Goal: Information Seeking & Learning: Learn about a topic

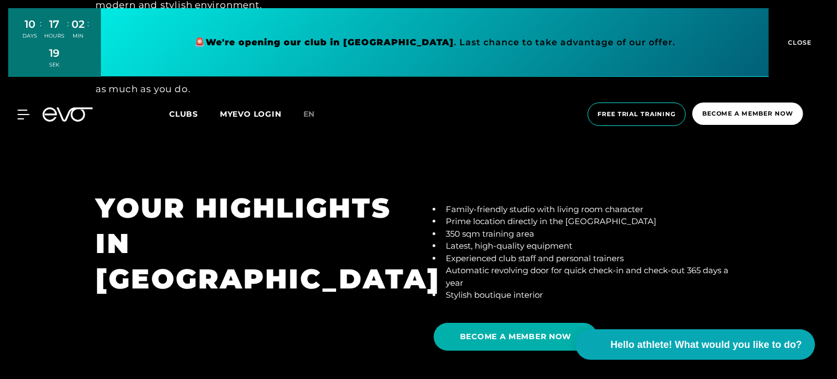
scroll to position [1848, 0]
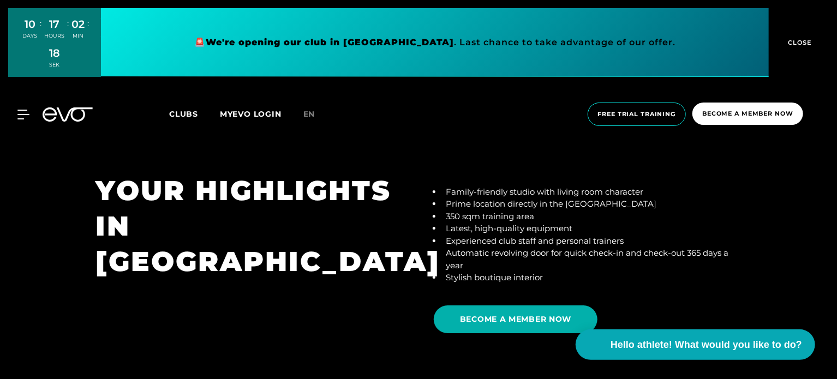
click at [187, 111] on font "Clubs" at bounding box center [183, 114] width 29 height 10
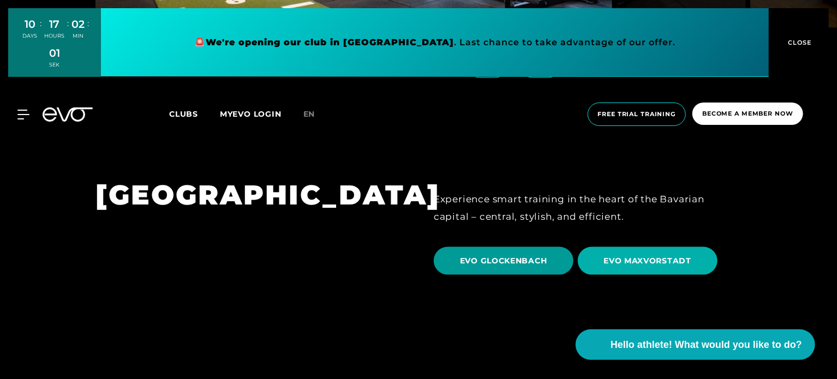
scroll to position [2721, 0]
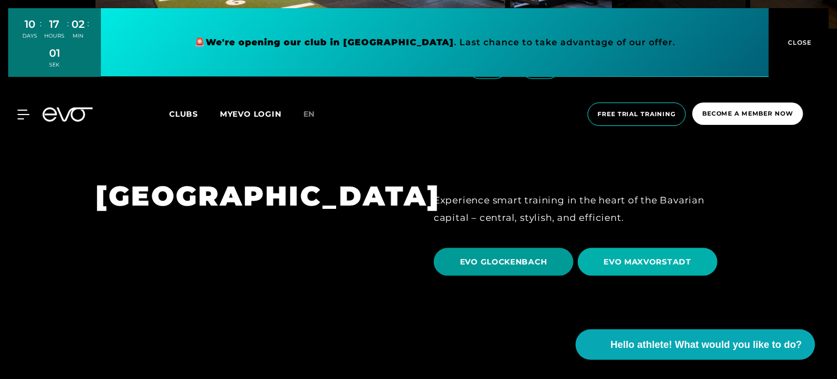
click at [521, 248] on span "EVO GLOCKENBACH" at bounding box center [504, 262] width 140 height 28
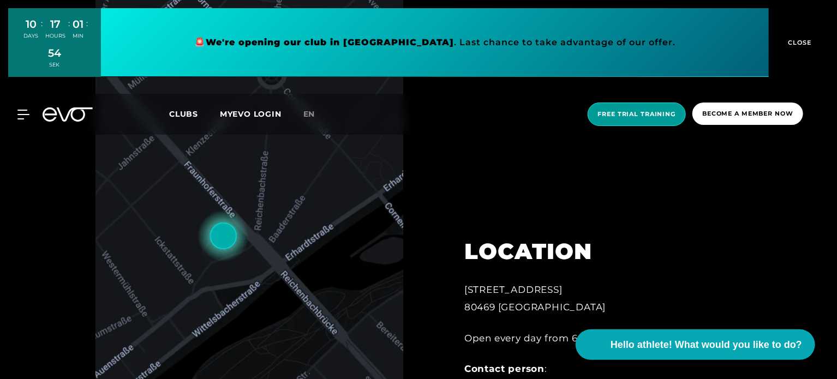
scroll to position [460, 0]
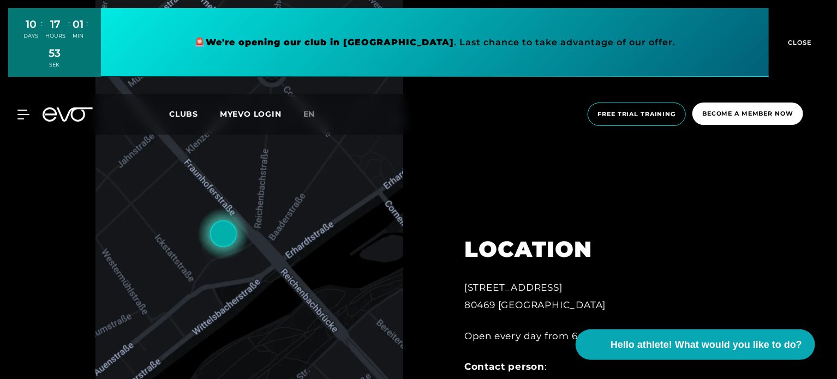
click at [732, 127] on div "MyEVO Login About EVO Memberships Trial training DAY PASS EVO Studios [GEOGRAPH…" at bounding box center [418, 114] width 832 height 41
click at [733, 119] on span "Become a member now" at bounding box center [747, 114] width 111 height 22
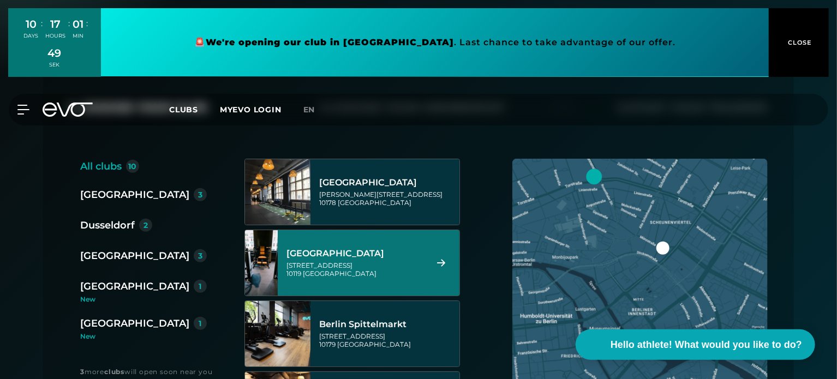
scroll to position [65, 0]
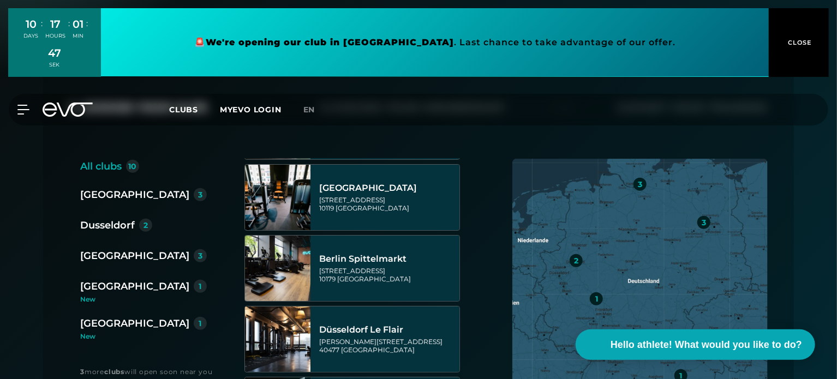
click at [110, 286] on font "[GEOGRAPHIC_DATA]" at bounding box center [134, 286] width 109 height 12
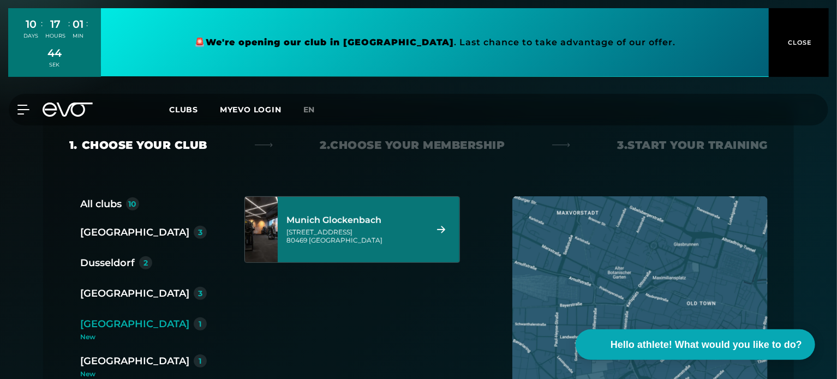
scroll to position [139, 0]
click at [362, 219] on font "Munich Glockenbach" at bounding box center [333, 219] width 95 height 10
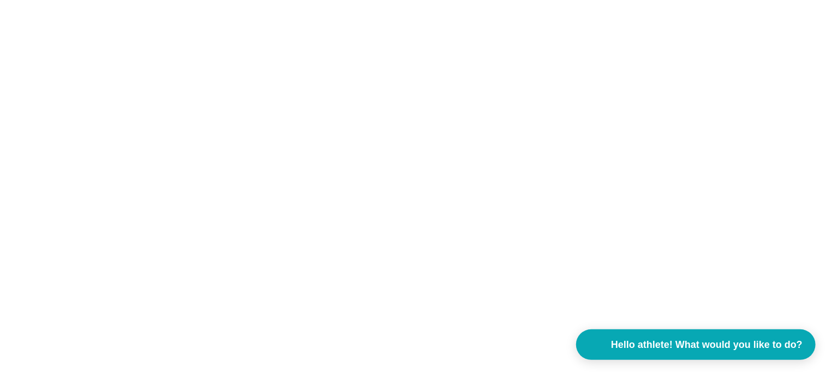
scroll to position [0, 0]
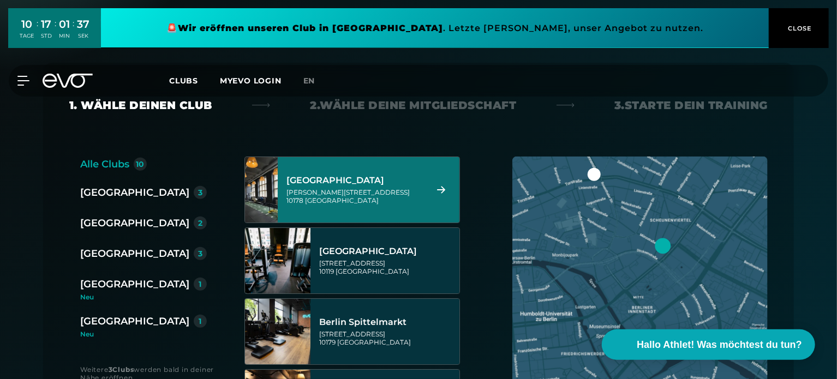
scroll to position [185, 0]
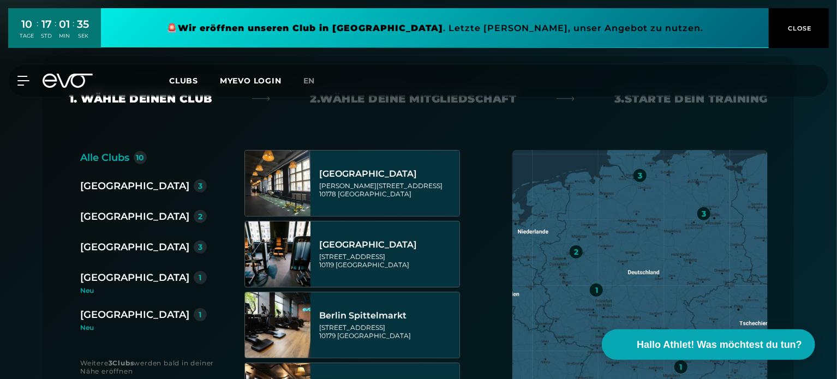
click at [109, 275] on div "[GEOGRAPHIC_DATA]" at bounding box center [134, 277] width 109 height 15
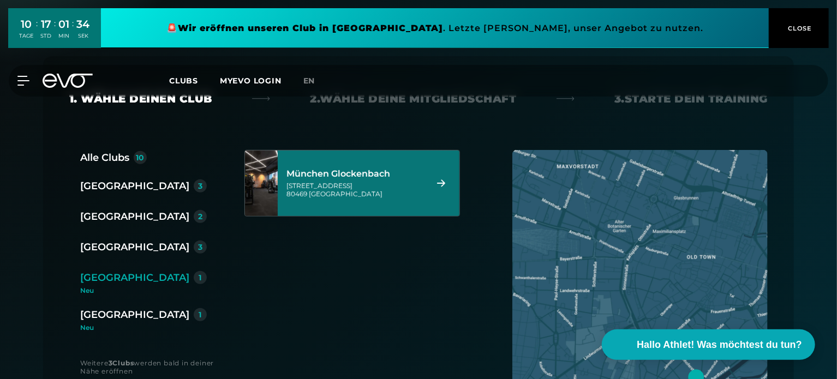
click at [357, 176] on div "München Glockenbach" at bounding box center [354, 174] width 137 height 11
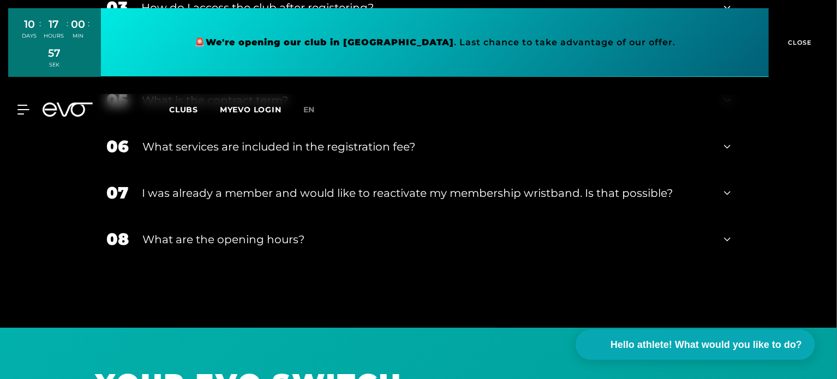
scroll to position [2006, 0]
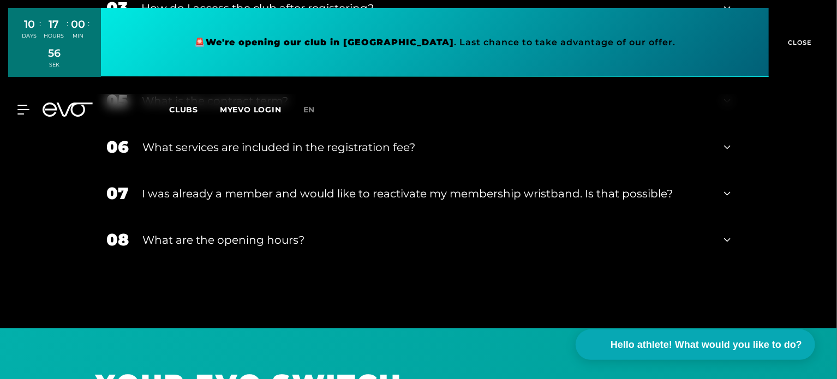
click at [668, 232] on div "What are the opening hours?" at bounding box center [426, 240] width 568 height 16
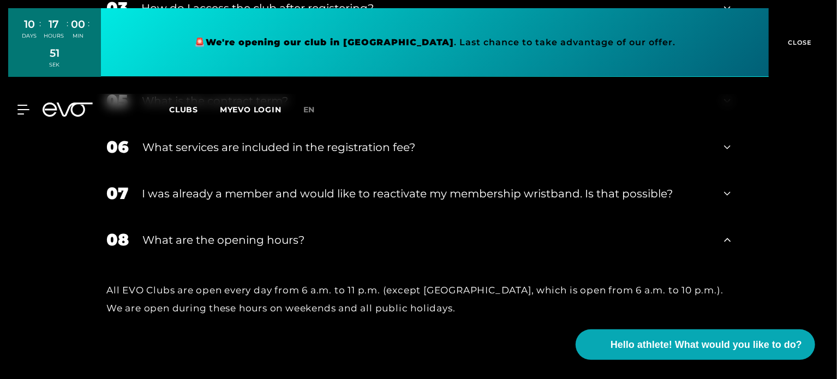
click at [668, 232] on div "What are the opening hours?" at bounding box center [426, 240] width 568 height 16
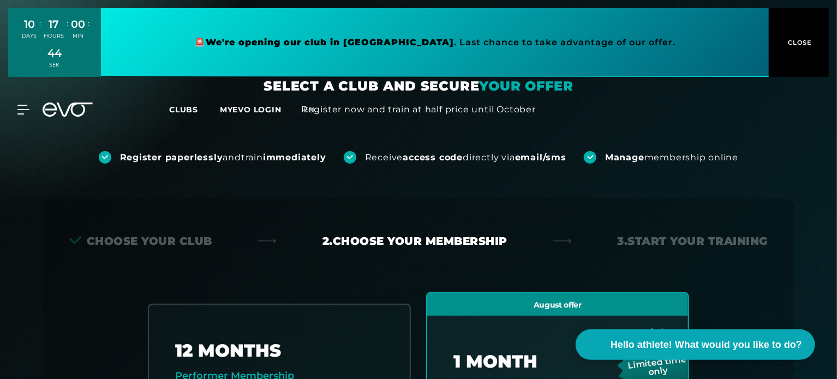
scroll to position [0, 0]
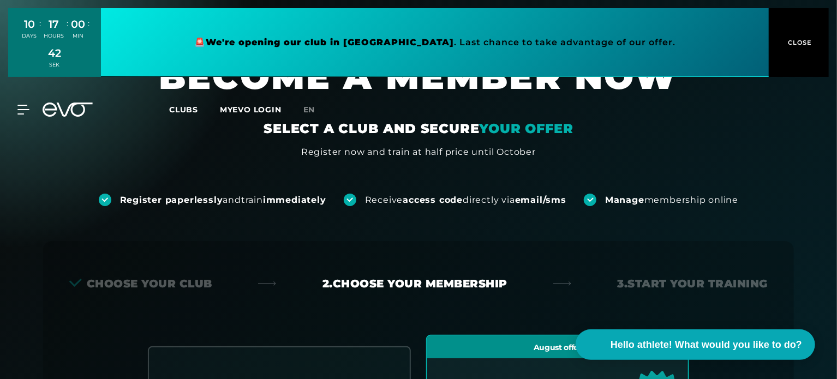
click at [194, 115] on div "Clubs MYEVO LOGIN" at bounding box center [236, 110] width 134 height 13
click at [187, 114] on font "Clubs" at bounding box center [183, 110] width 29 height 10
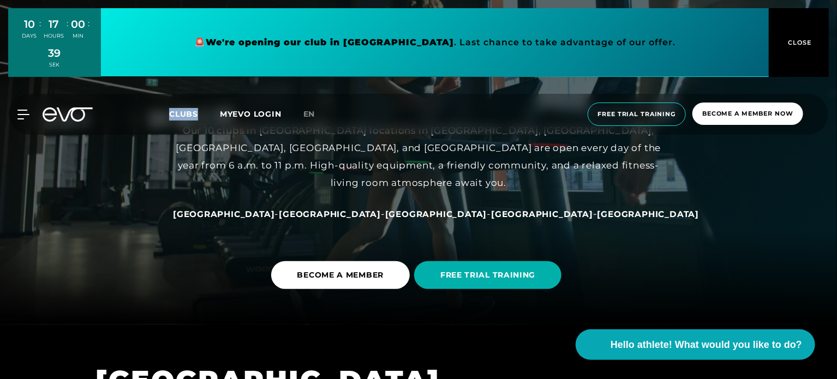
scroll to position [79, 0]
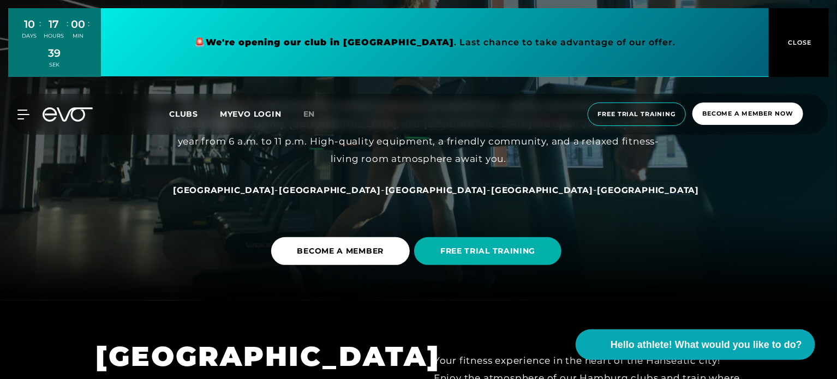
click at [418, 154] on font "Our 10 clubs in central city locations in Hamburg, Berlin, Düsseldorf, Munich, …" at bounding box center [418, 133] width 485 height 64
click at [491, 185] on font "[GEOGRAPHIC_DATA]" at bounding box center [542, 190] width 102 height 10
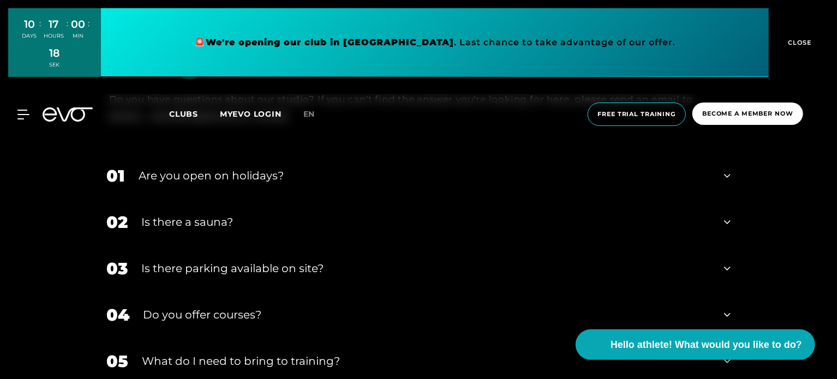
scroll to position [3236, 0]
click at [433, 219] on div "Is there a sauna?" at bounding box center [425, 222] width 569 height 16
